Goal: Contribute content: Add original content to the website for others to see

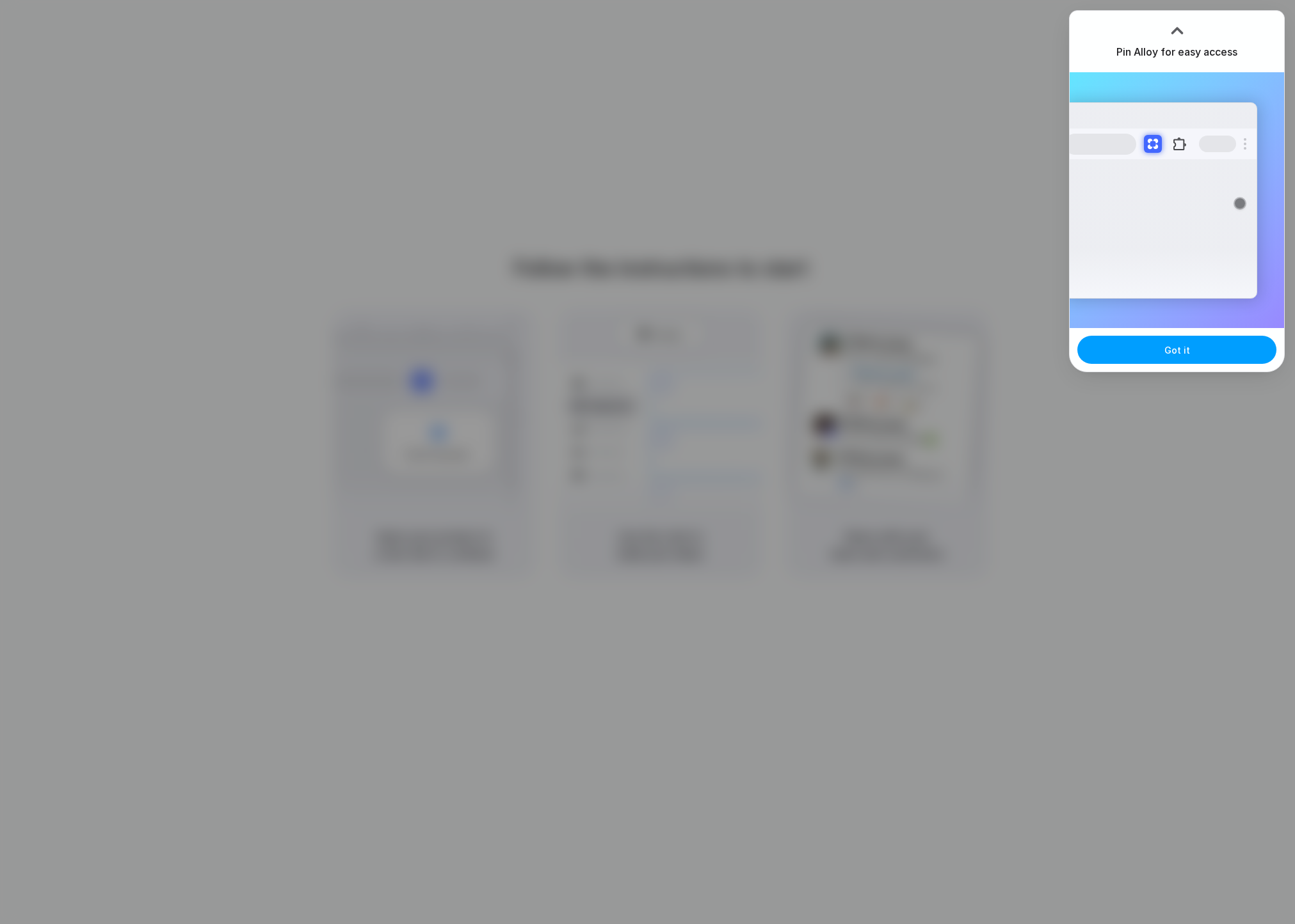
click at [1177, 346] on span "Got it" at bounding box center [1177, 350] width 26 height 14
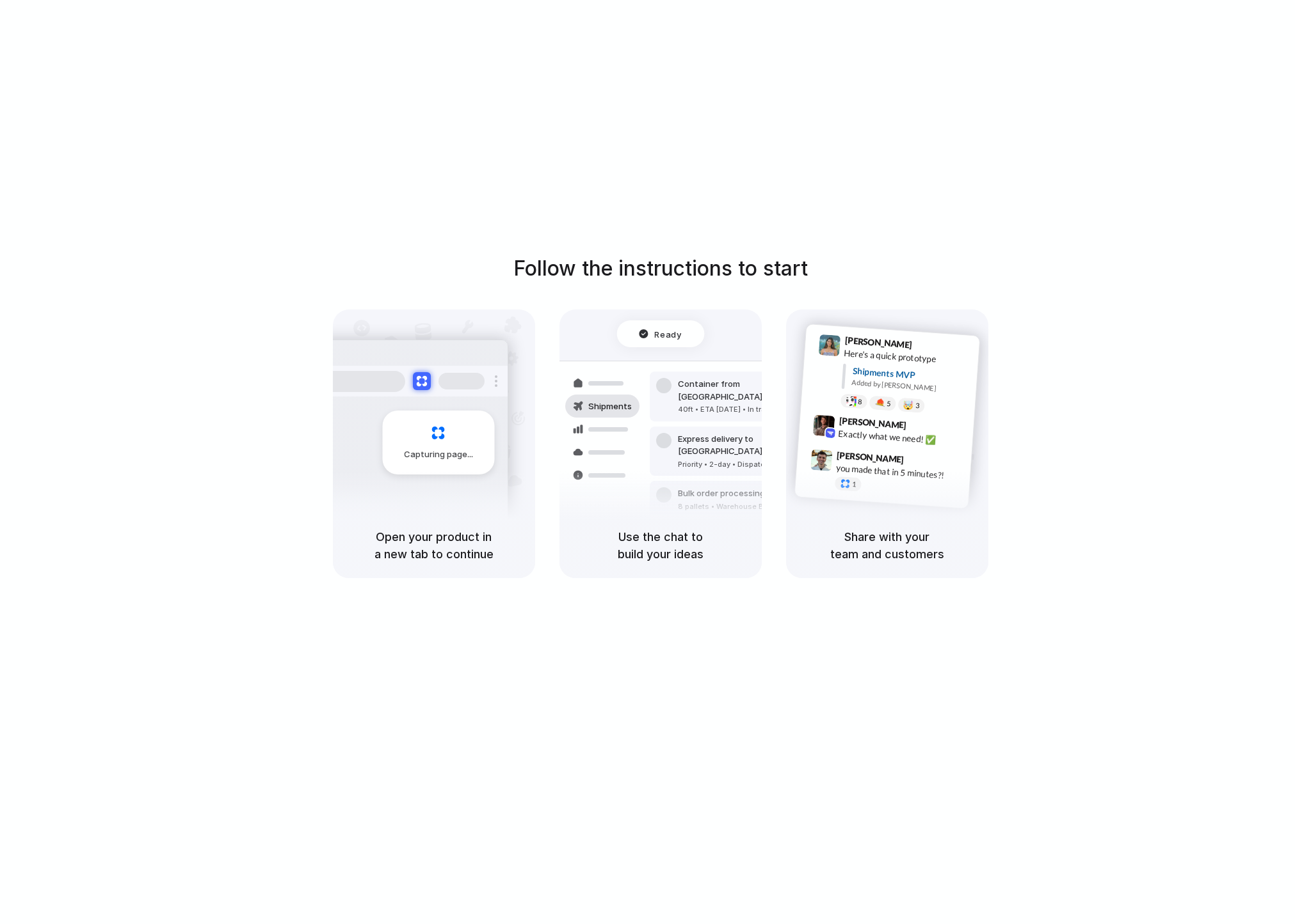
click at [1067, 88] on div "Follow the instructions to start Capturing page Open your product in a new tab …" at bounding box center [660, 474] width 1320 height 950
click at [1100, 100] on div "Follow the instructions to start Capturing page Open your product in a new tab …" at bounding box center [660, 474] width 1320 height 950
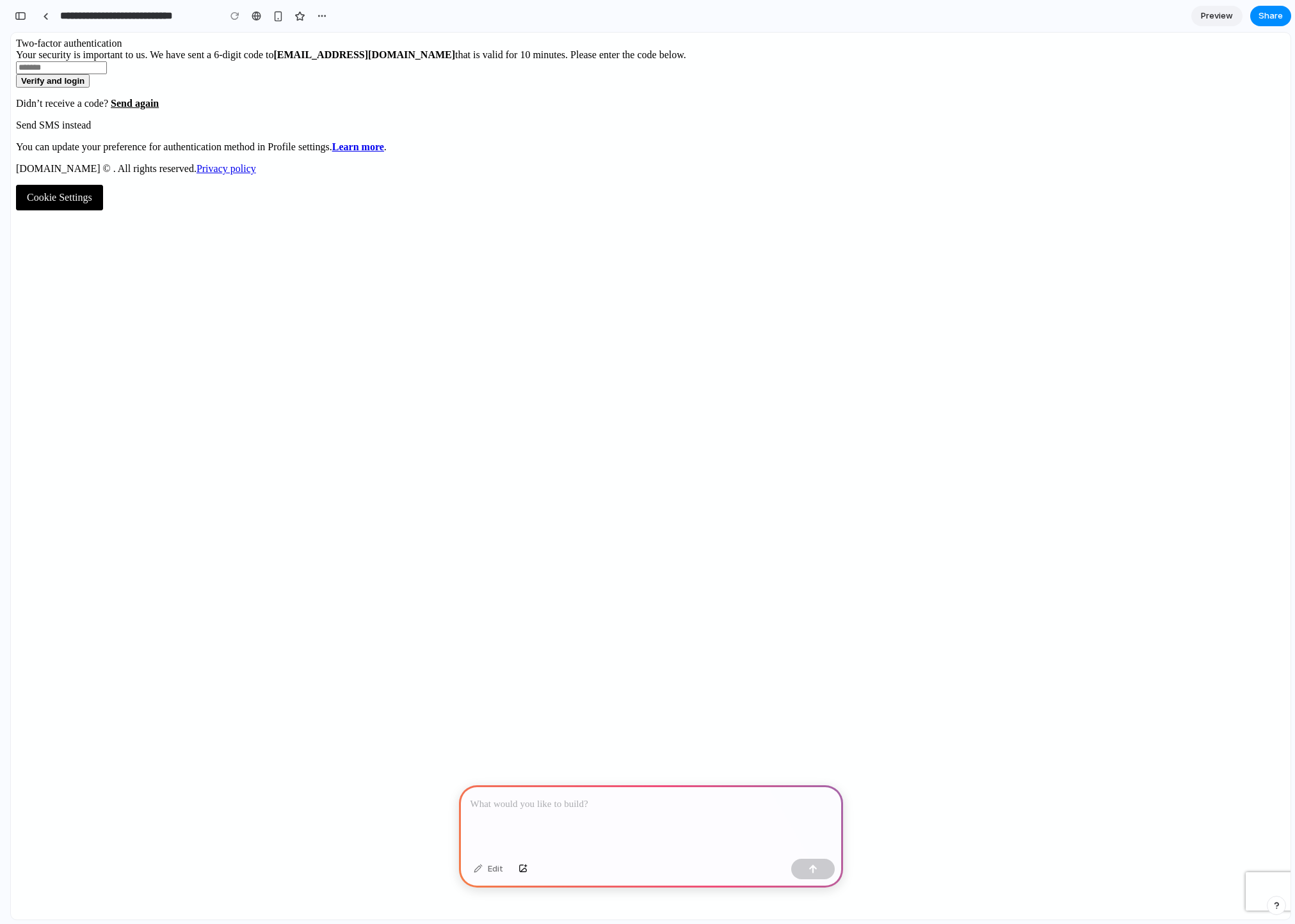
click at [574, 806] on p at bounding box center [651, 804] width 361 height 15
drag, startPoint x: 583, startPoint y: 837, endPoint x: 451, endPoint y: 804, distance: 136.1
click at [551, 812] on div "**********" at bounding box center [651, 812] width 384 height 84
drag, startPoint x: 551, startPoint y: 812, endPoint x: 475, endPoint y: 785, distance: 80.7
click at [475, 785] on p "**********" at bounding box center [651, 797] width 361 height 30
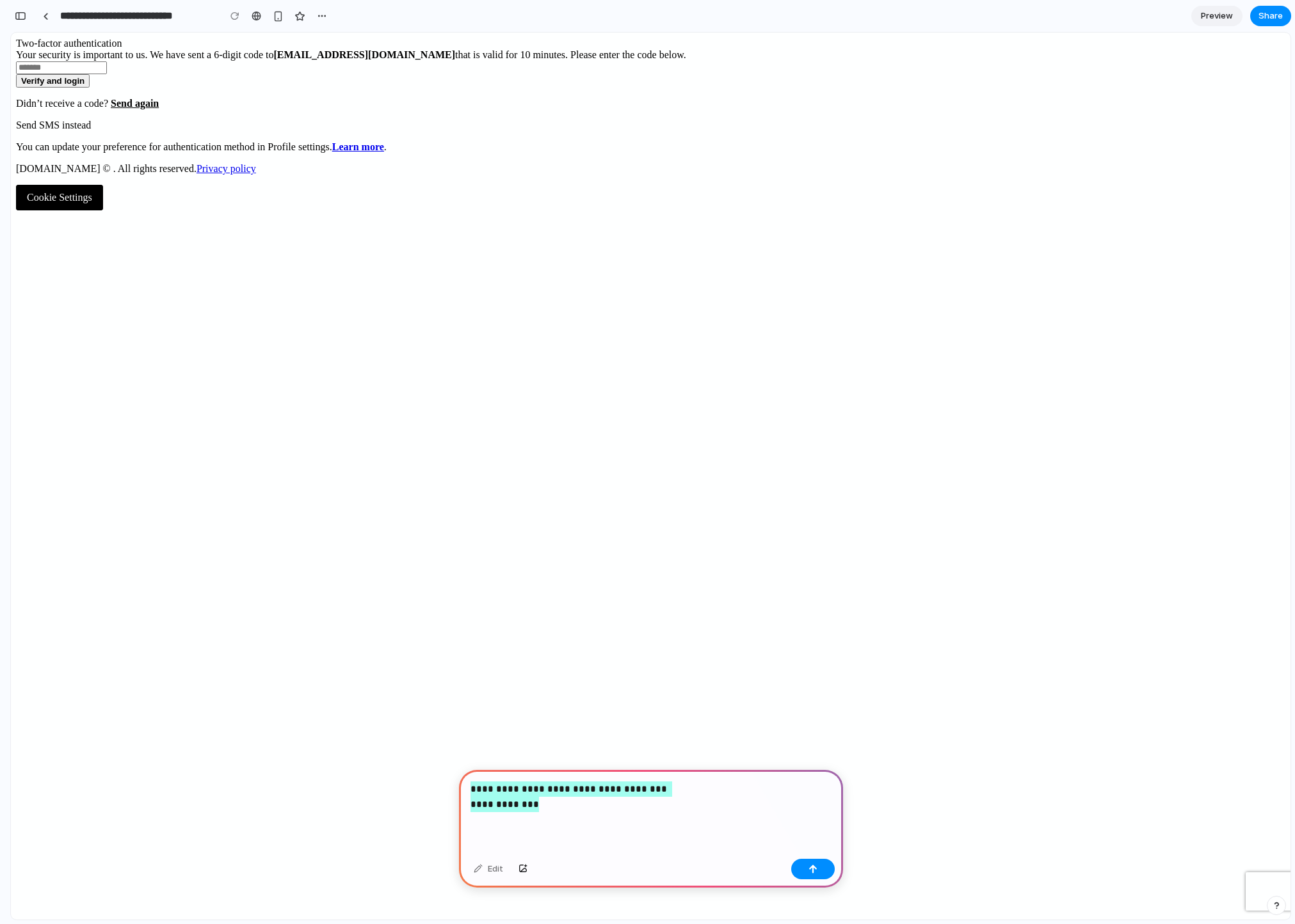
click at [403, 153] on div "**********" at bounding box center [651, 95] width 1269 height 115
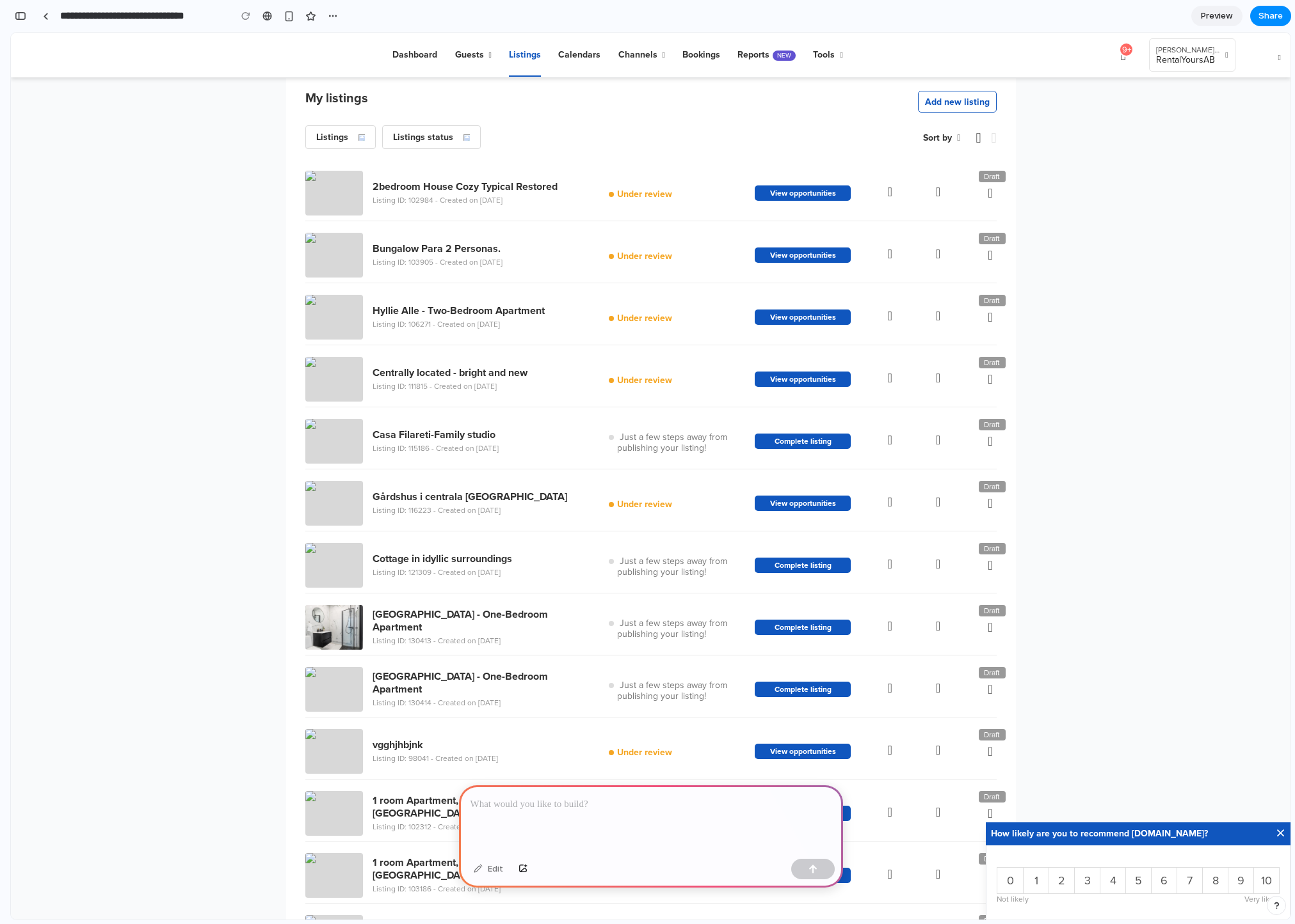
click at [543, 814] on div at bounding box center [651, 820] width 384 height 69
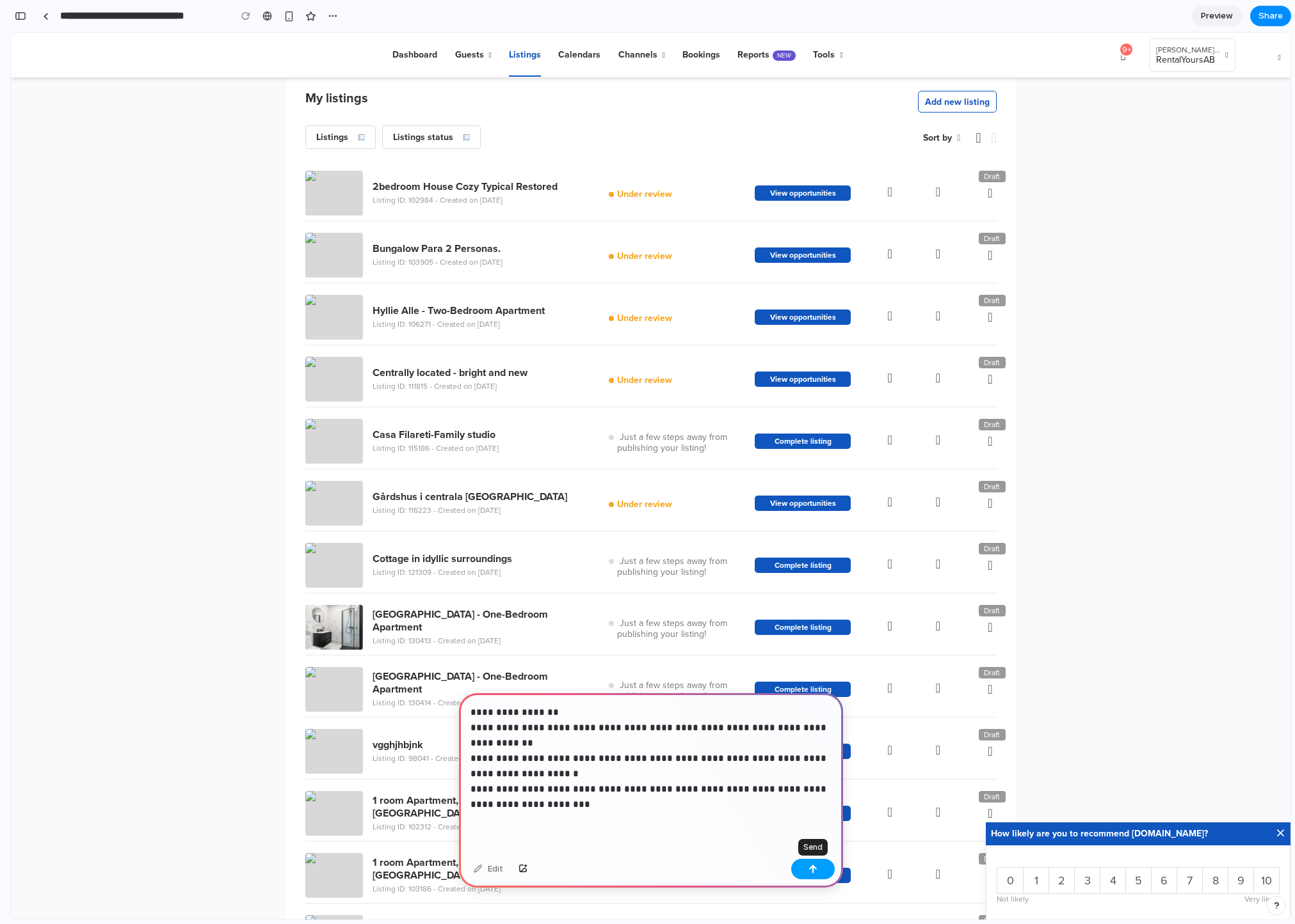
click at [823, 870] on button "button" at bounding box center [812, 870] width 43 height 21
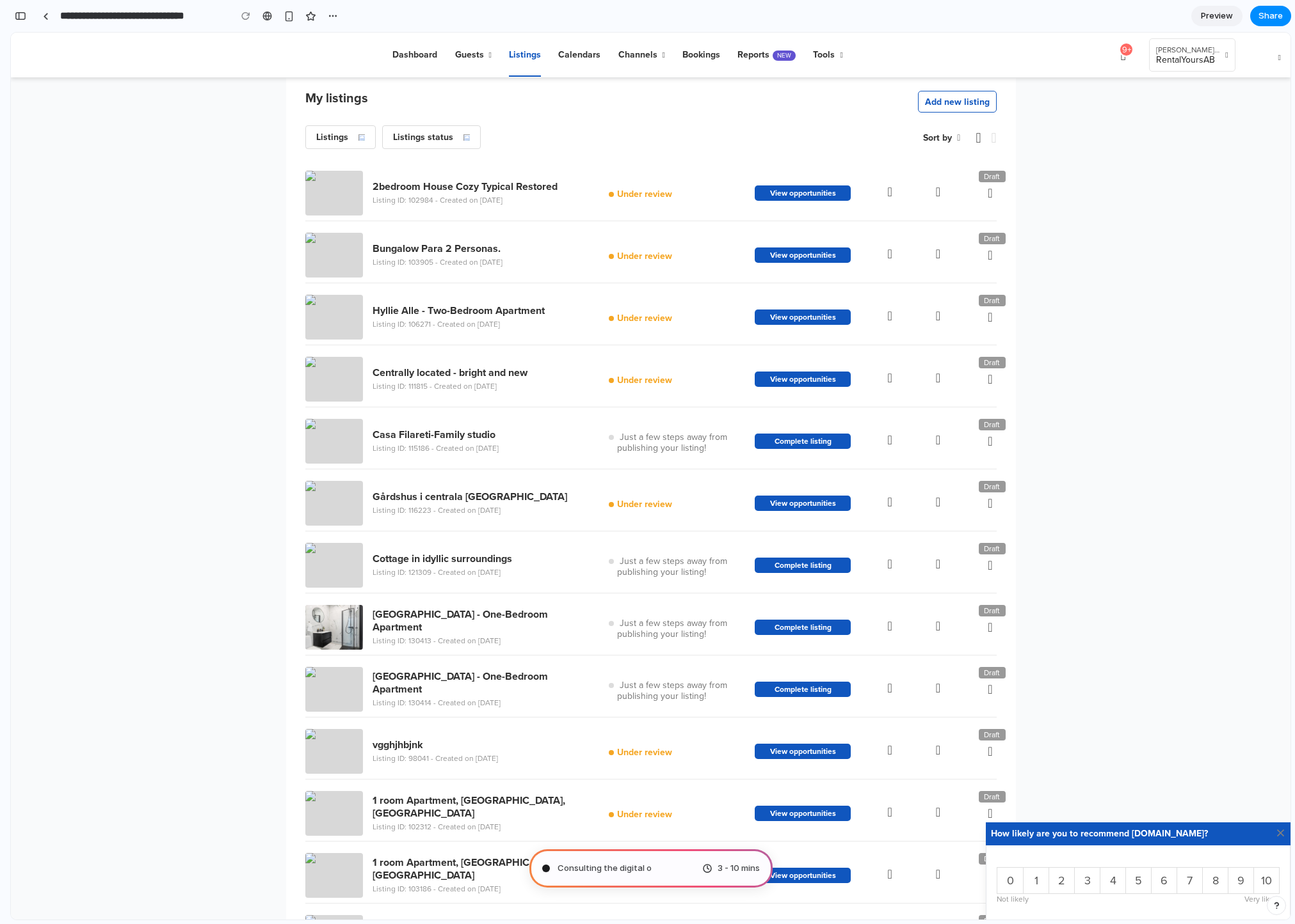
click at [1281, 834] on link "×" at bounding box center [1281, 834] width 10 height 23
type input "**********"
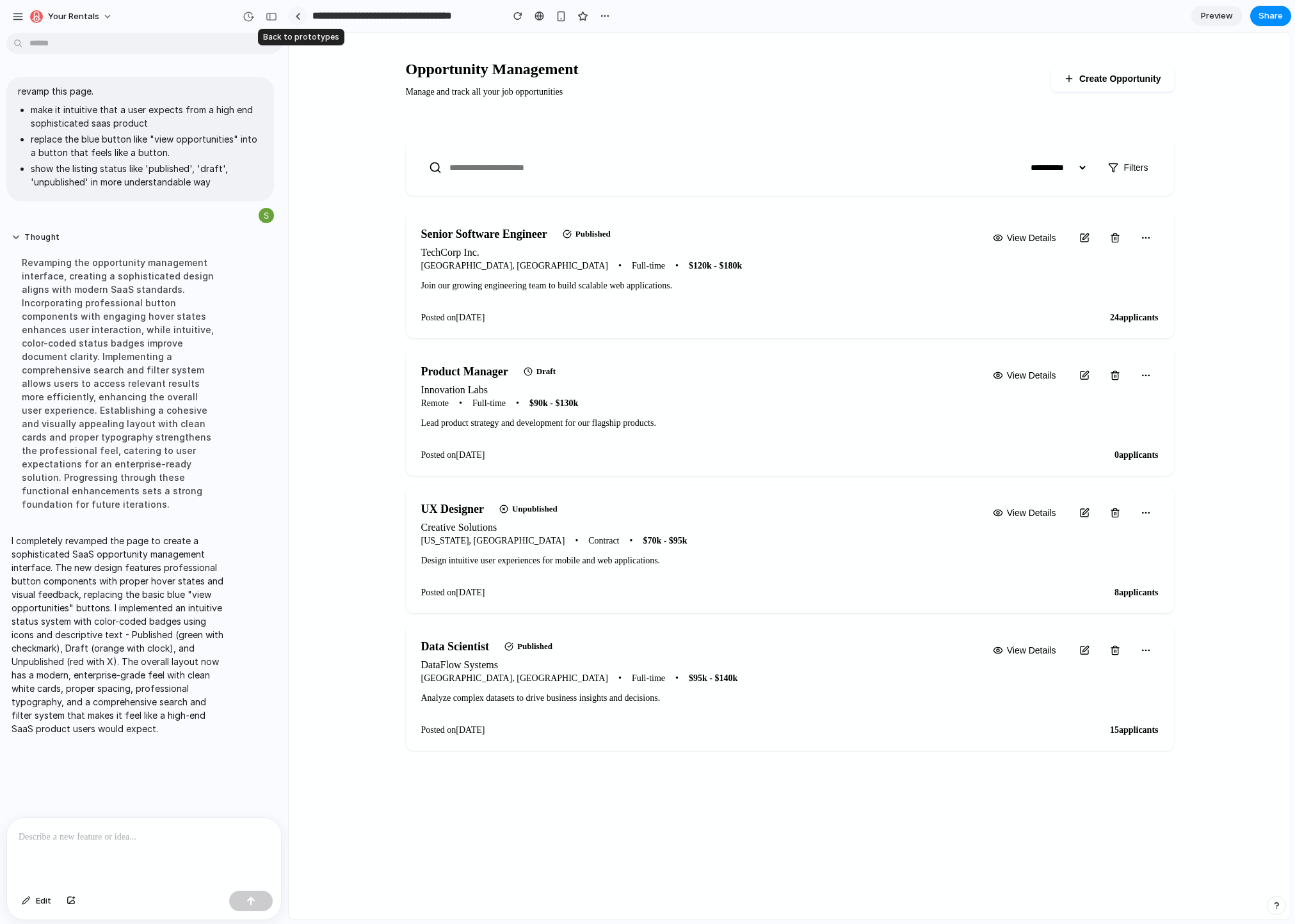
click at [300, 17] on link at bounding box center [298, 16] width 19 height 19
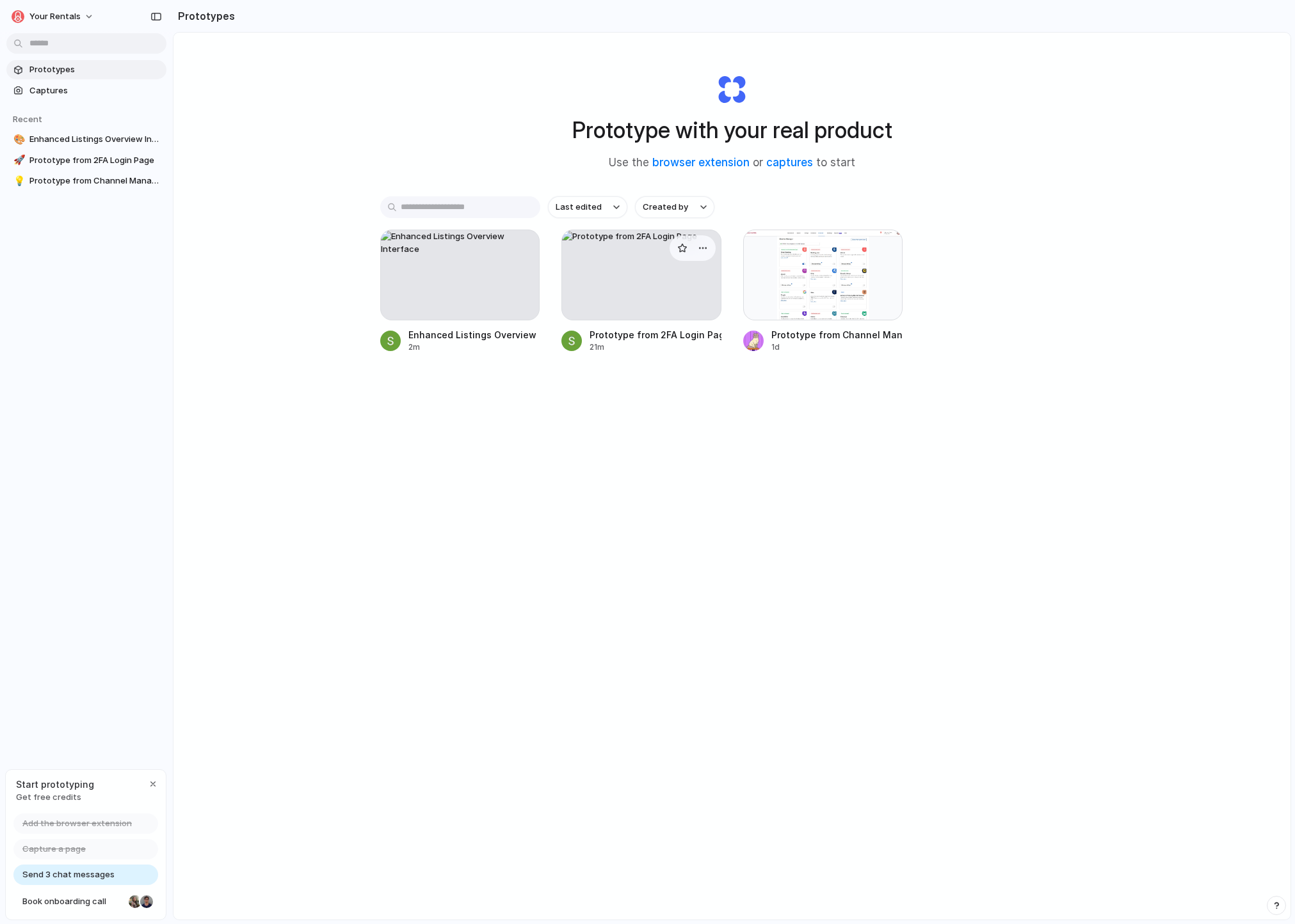
click at [643, 297] on div at bounding box center [641, 275] width 160 height 91
click at [460, 325] on link "Enhanced Listings Overview Interface 2m" at bounding box center [460, 291] width 160 height 123
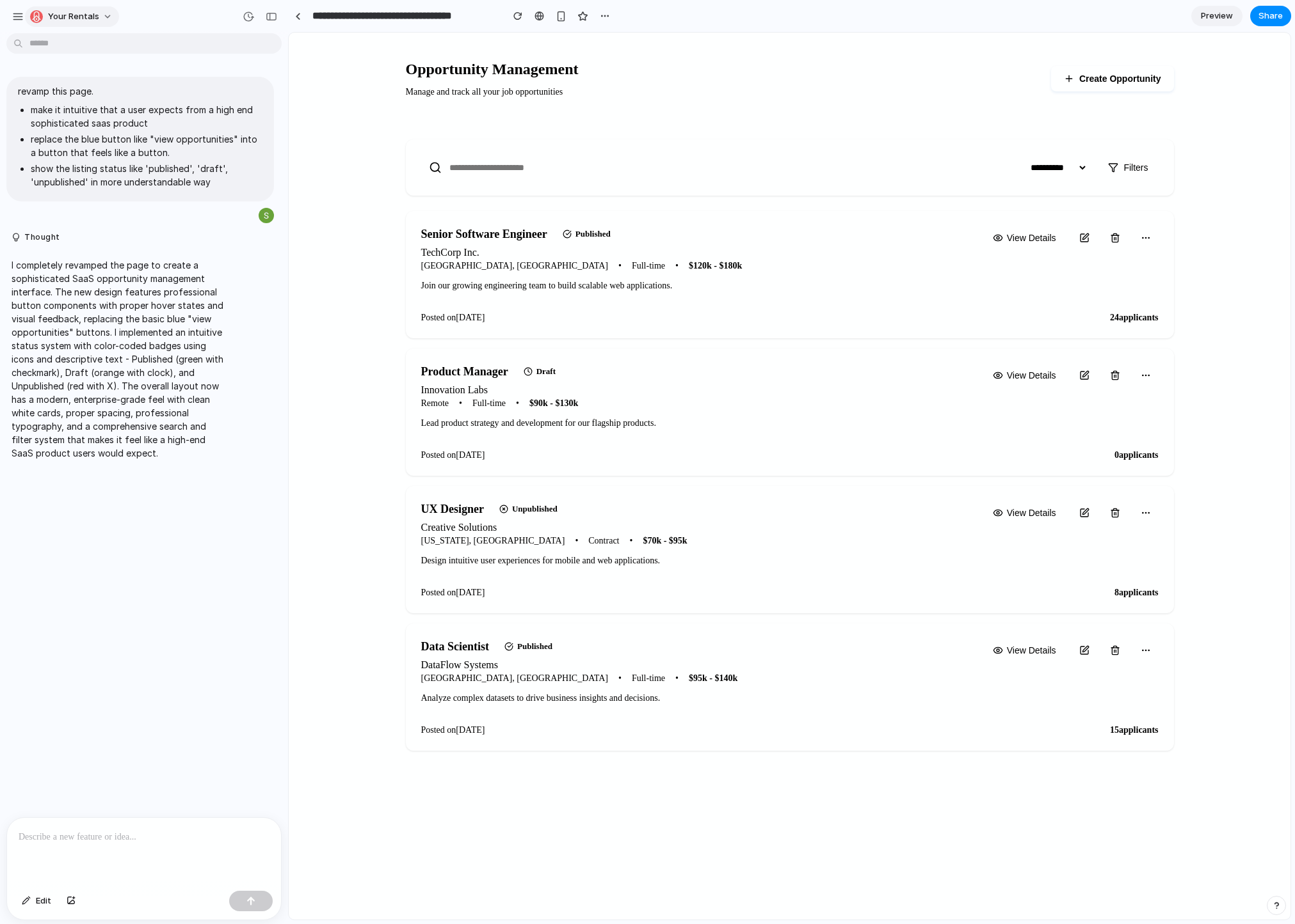
click at [60, 10] on span "Your Rentals" at bounding box center [74, 17] width 51 height 13
click at [184, 44] on div "Settings Invite members Change theme Sign out" at bounding box center [648, 462] width 1295 height 924
click at [609, 17] on div "button" at bounding box center [604, 16] width 10 height 10
click at [619, 62] on span "Delete" at bounding box center [631, 65] width 27 height 13
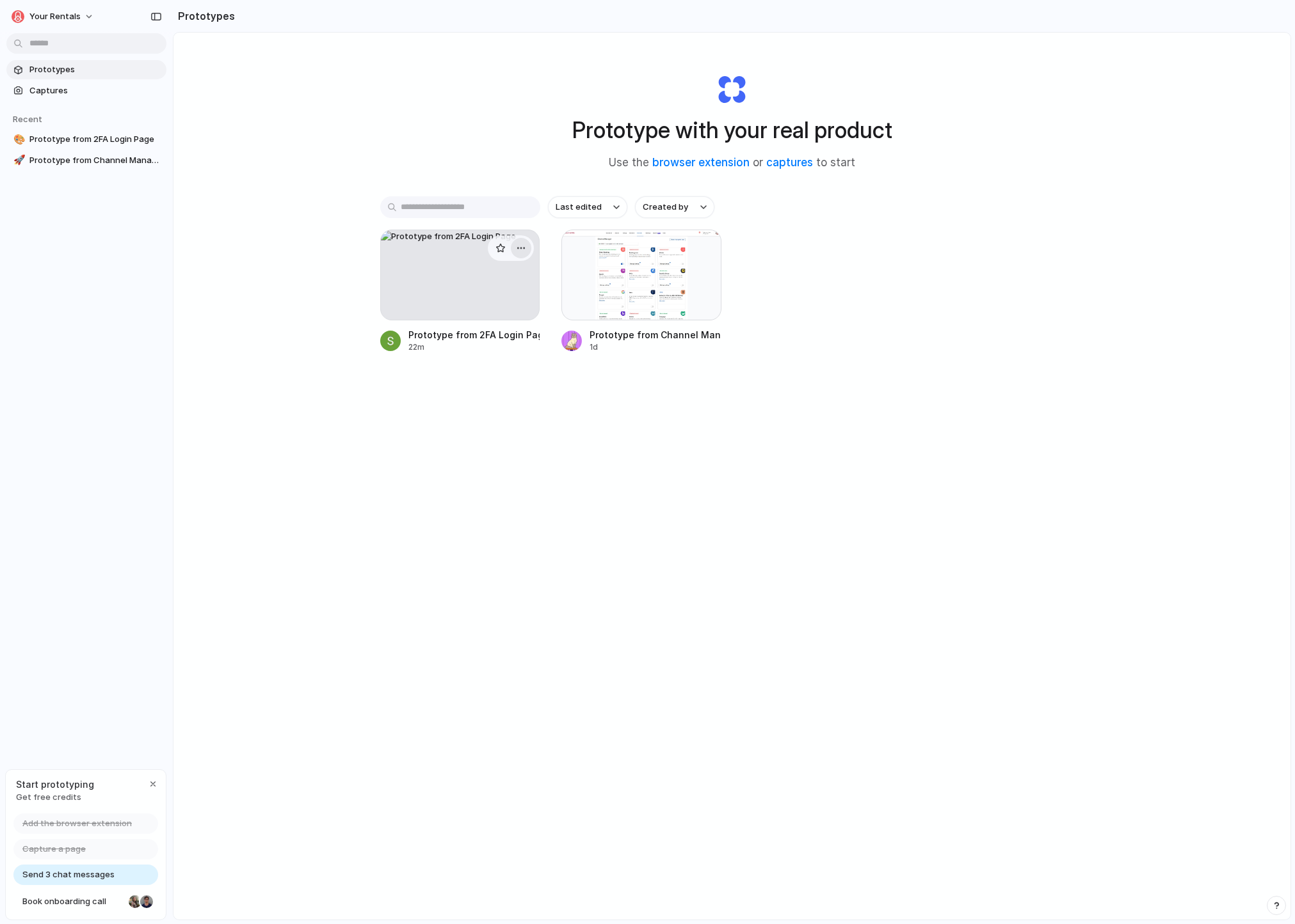
click at [520, 250] on div "button" at bounding box center [520, 248] width 10 height 10
click at [480, 338] on span "Delete" at bounding box center [472, 338] width 27 height 13
